Goal: Browse casually: Explore the website without a specific task or goal

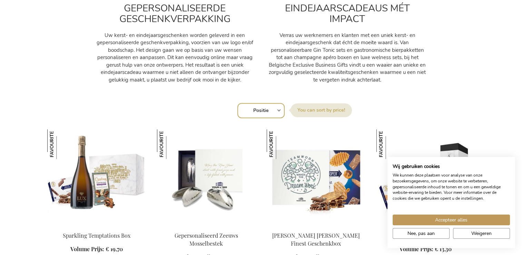
scroll to position [380, 0]
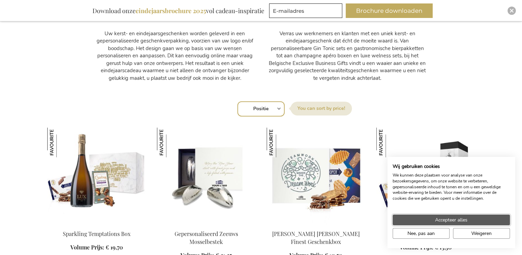
click at [440, 220] on span "Accepteer alles" at bounding box center [451, 219] width 32 height 7
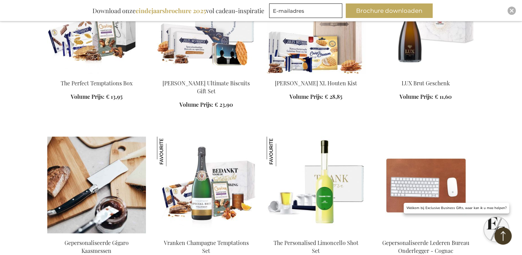
scroll to position [760, 0]
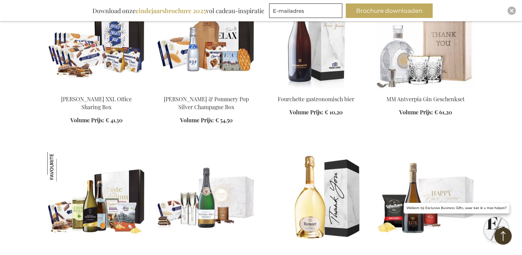
scroll to position [1381, 0]
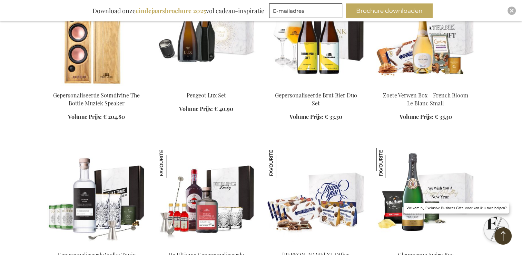
scroll to position [1864, 0]
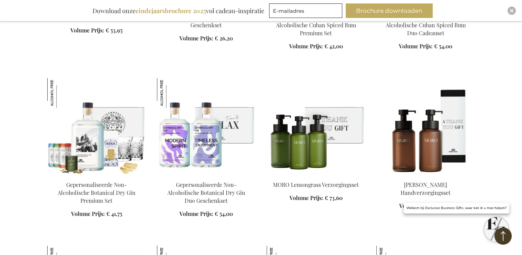
scroll to position [2210, 0]
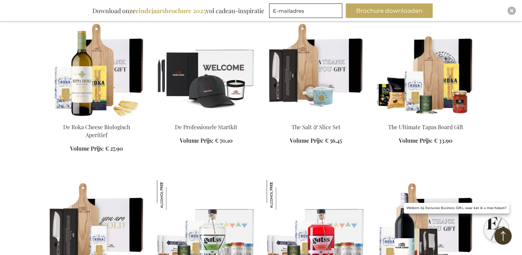
scroll to position [2728, 0]
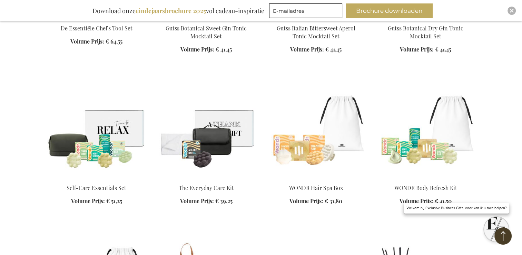
scroll to position [3142, 0]
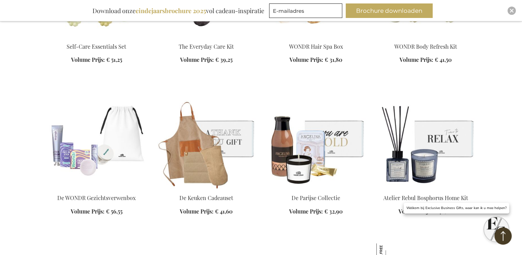
scroll to position [3280, 0]
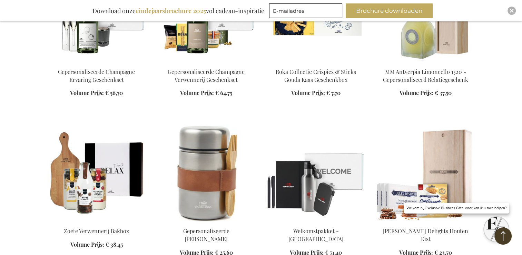
scroll to position [4212, 0]
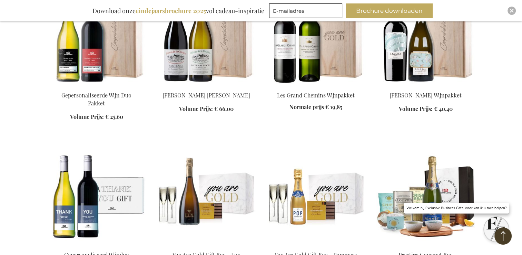
scroll to position [4730, 0]
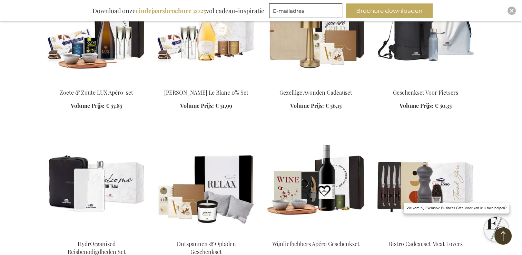
scroll to position [5179, 0]
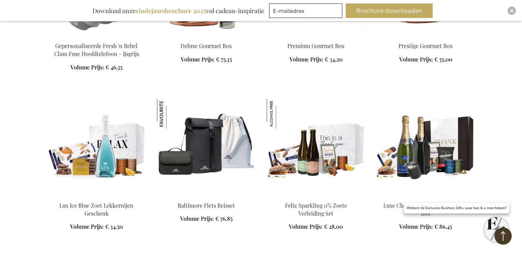
scroll to position [5800, 0]
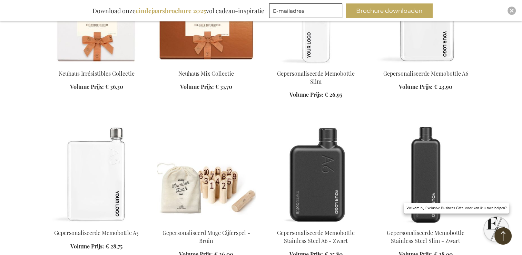
scroll to position [6077, 0]
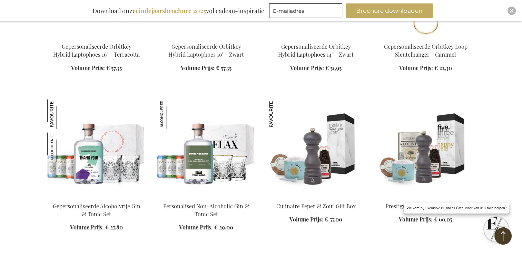
scroll to position [6733, 0]
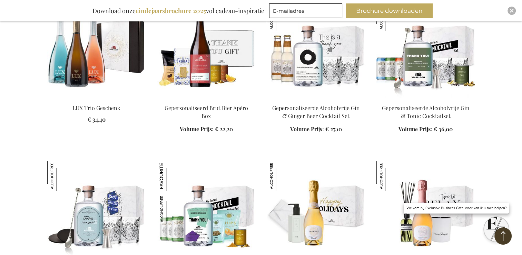
scroll to position [8045, 0]
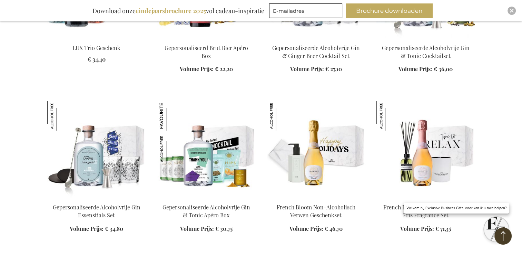
scroll to position [8114, 0]
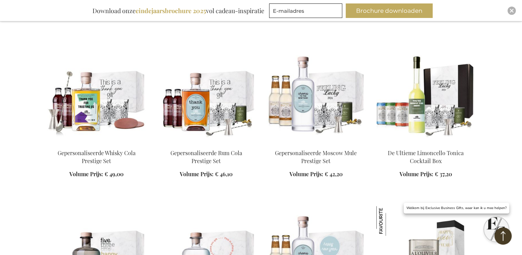
scroll to position [8770, 0]
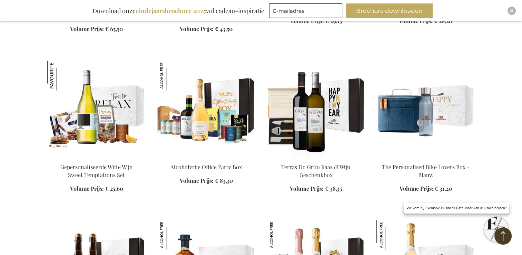
scroll to position [9426, 0]
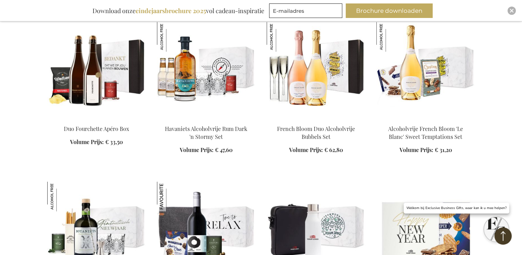
scroll to position [9598, 0]
